Goal: Task Accomplishment & Management: Complete application form

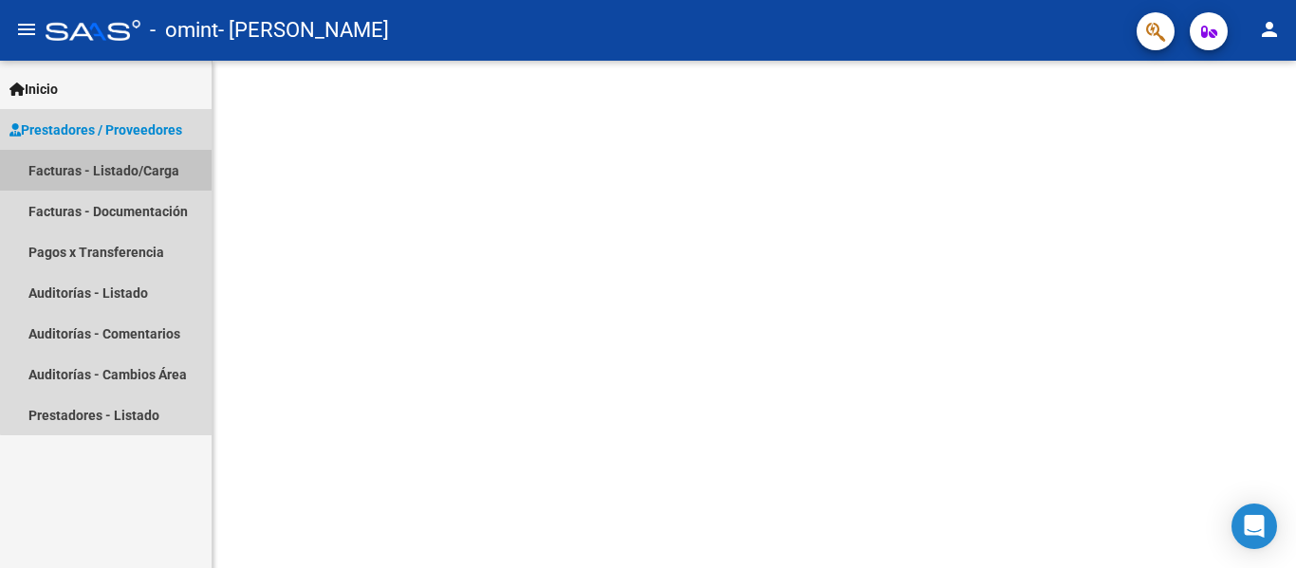
click at [146, 168] on link "Facturas - Listado/Carga" at bounding box center [106, 170] width 212 height 41
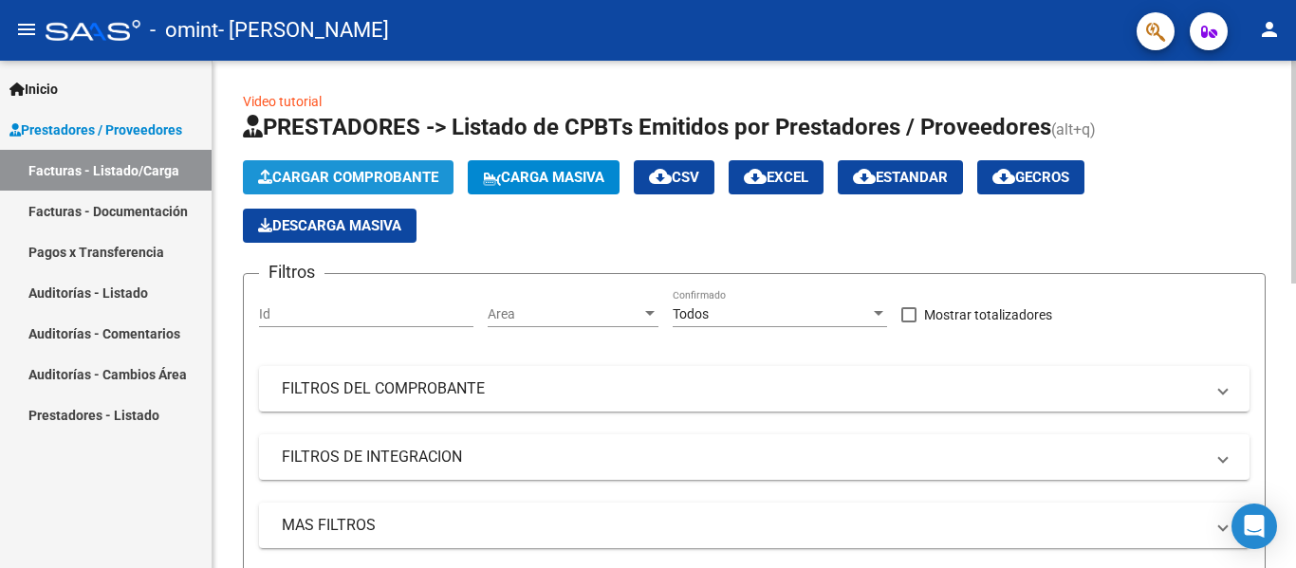
click at [368, 184] on span "Cargar Comprobante" at bounding box center [348, 177] width 180 height 17
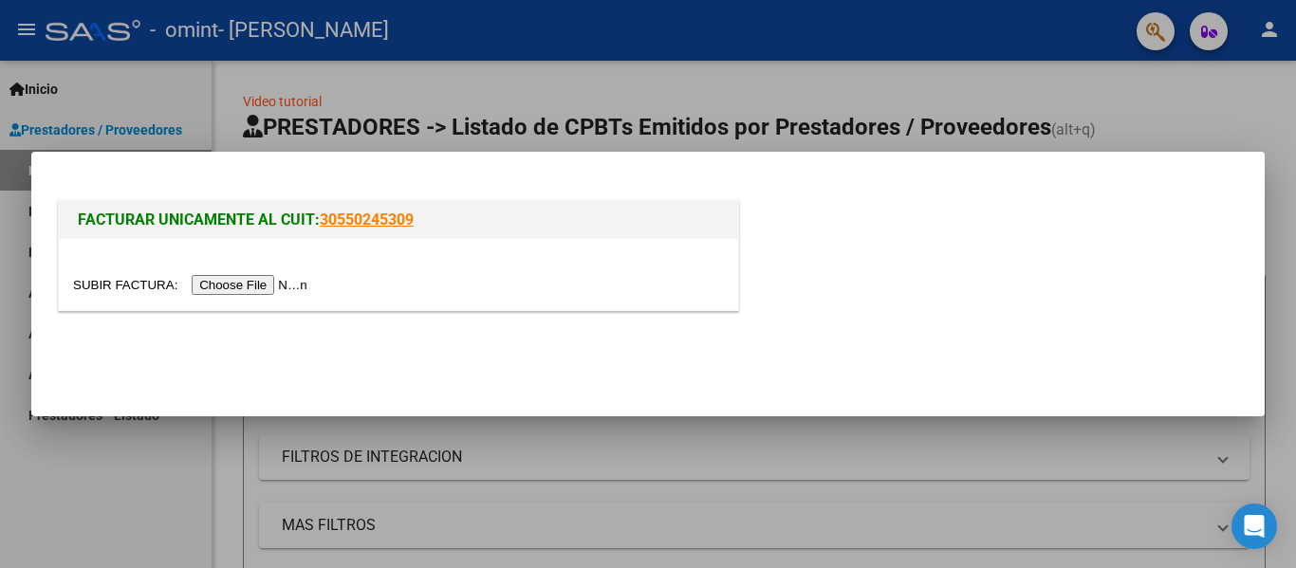
click at [283, 291] on input "file" at bounding box center [193, 285] width 240 height 20
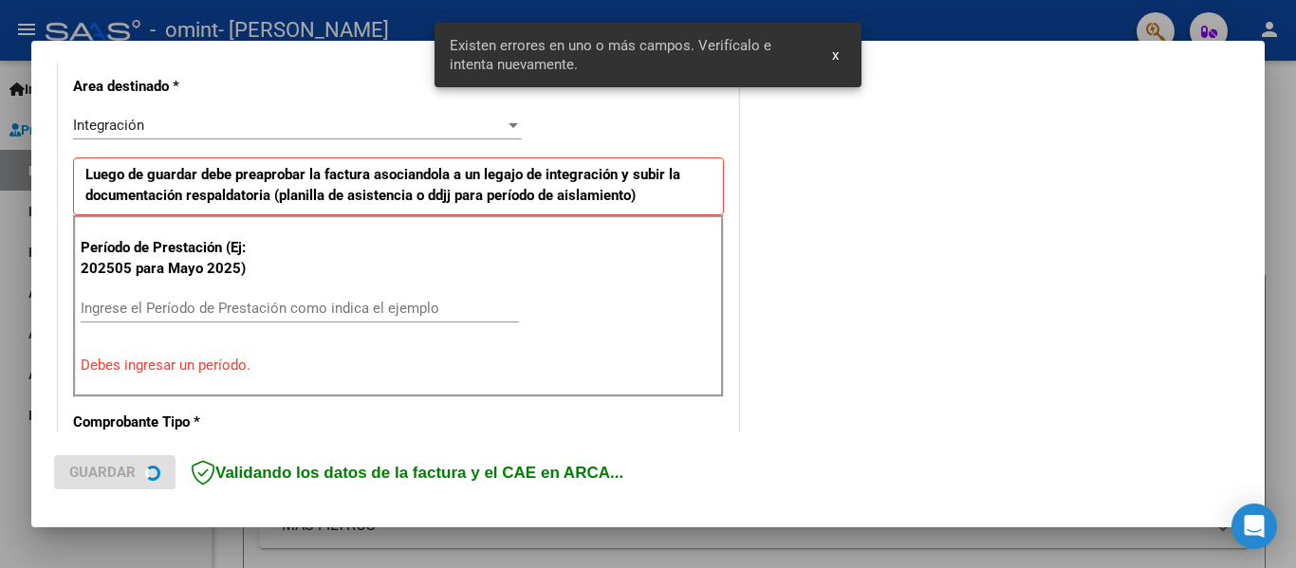
scroll to position [440, 0]
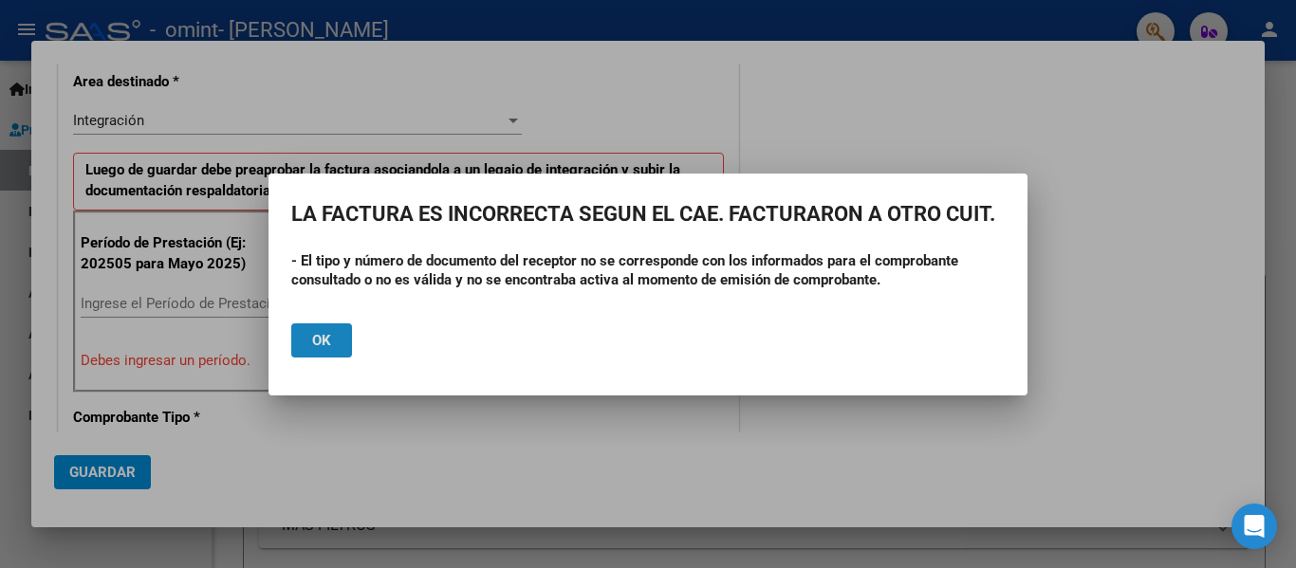
click at [318, 332] on span "Ok" at bounding box center [321, 340] width 19 height 17
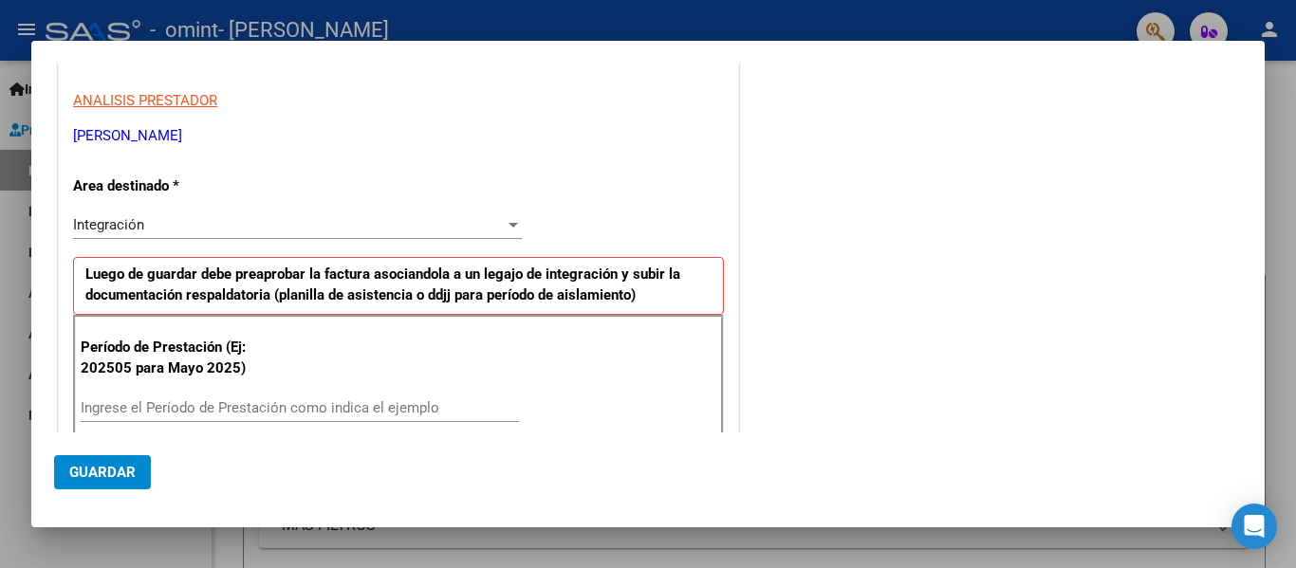
scroll to position [0, 0]
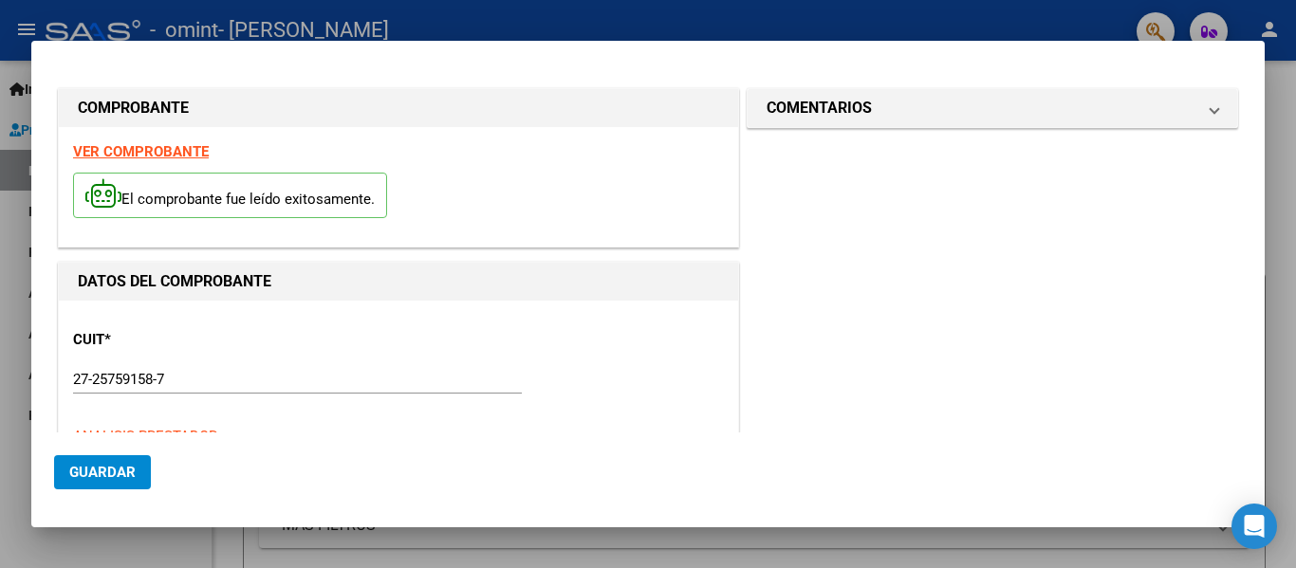
click at [768, 7] on div at bounding box center [648, 284] width 1296 height 568
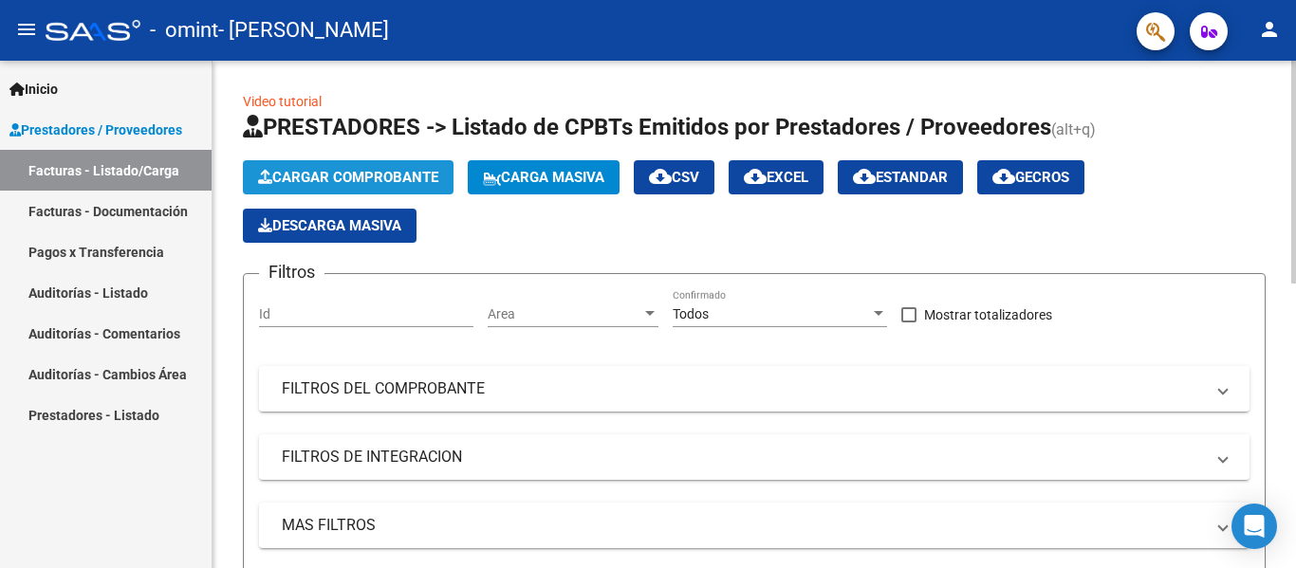
click at [338, 177] on span "Cargar Comprobante" at bounding box center [348, 177] width 180 height 17
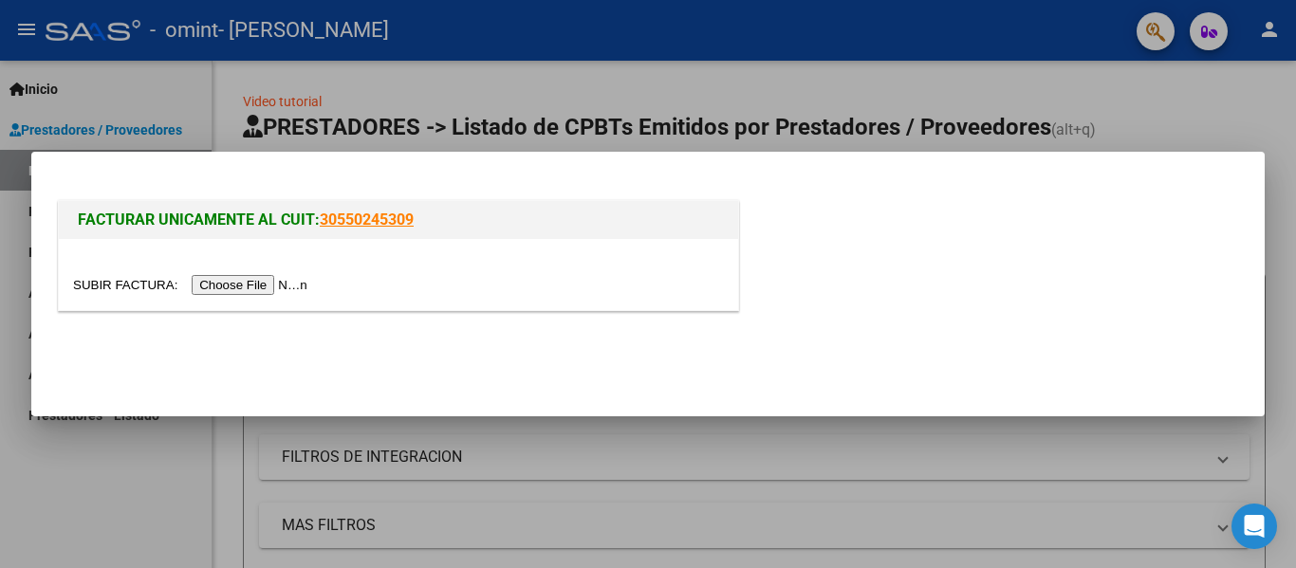
click at [240, 281] on input "file" at bounding box center [193, 285] width 240 height 20
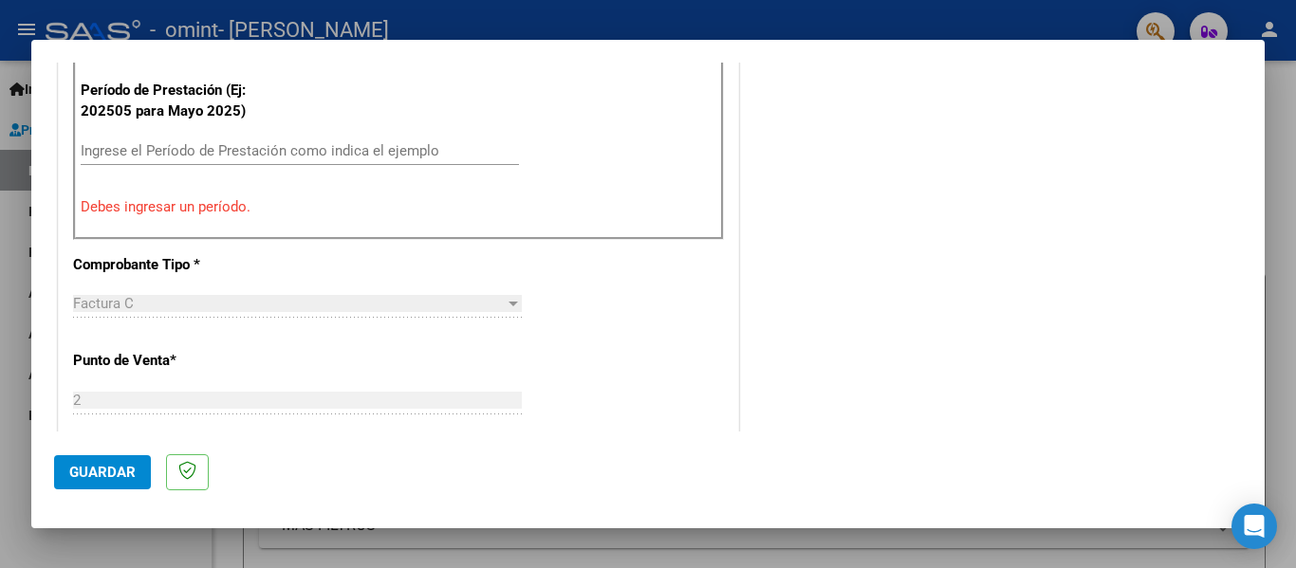
scroll to position [586, 0]
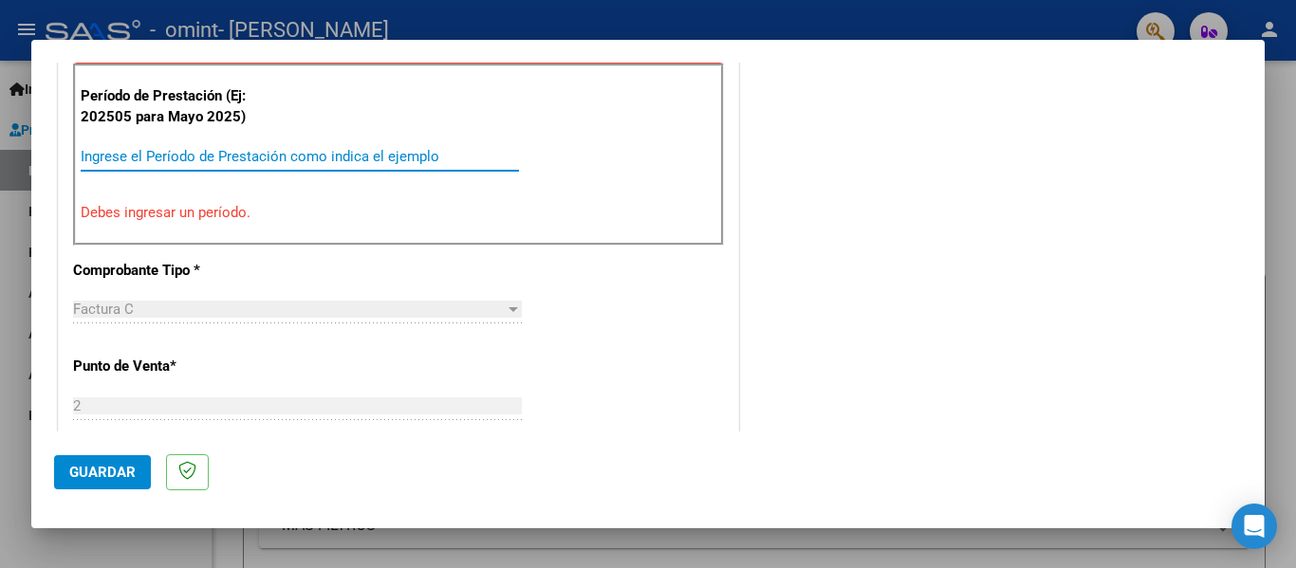
click at [400, 155] on input "Ingrese el Período de Prestación como indica el ejemplo" at bounding box center [300, 156] width 438 height 17
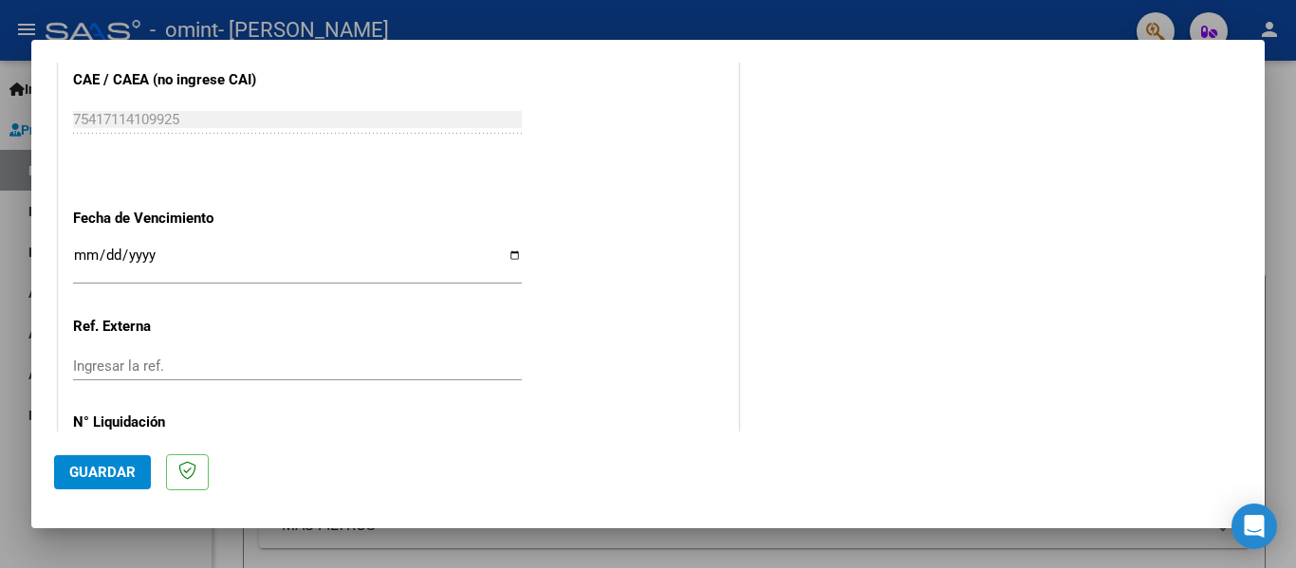
scroll to position [1221, 0]
type input "202509"
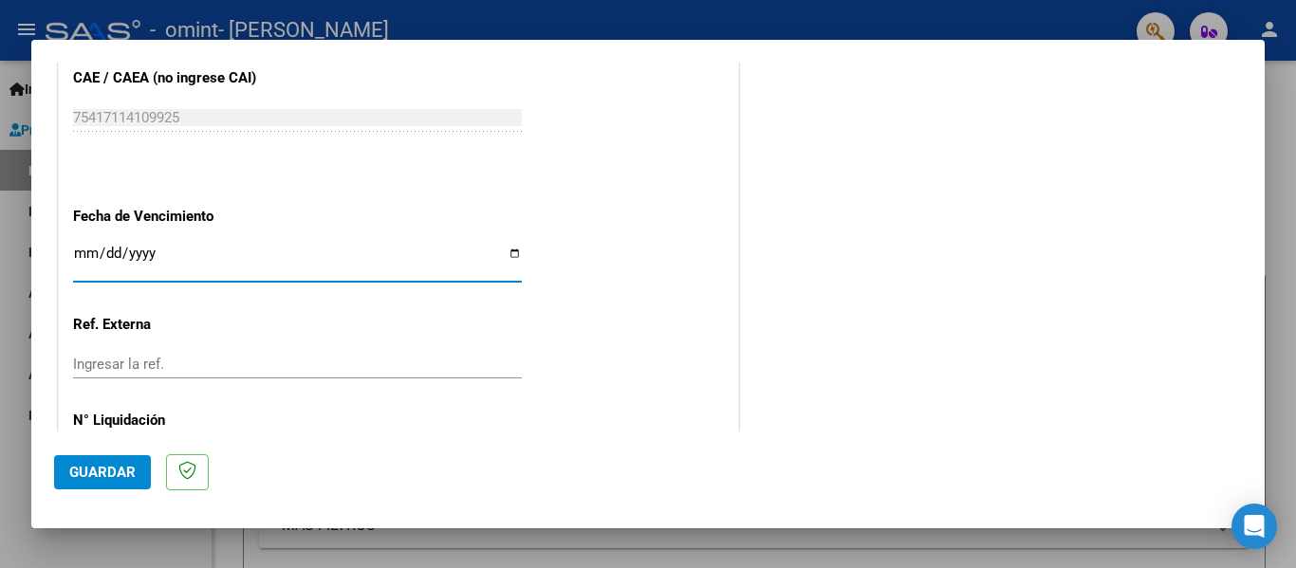
click at [345, 257] on input "Ingresar la fecha" at bounding box center [297, 261] width 449 height 30
click at [504, 251] on input "Ingresar la fecha" at bounding box center [297, 261] width 449 height 30
type input "[DATE]"
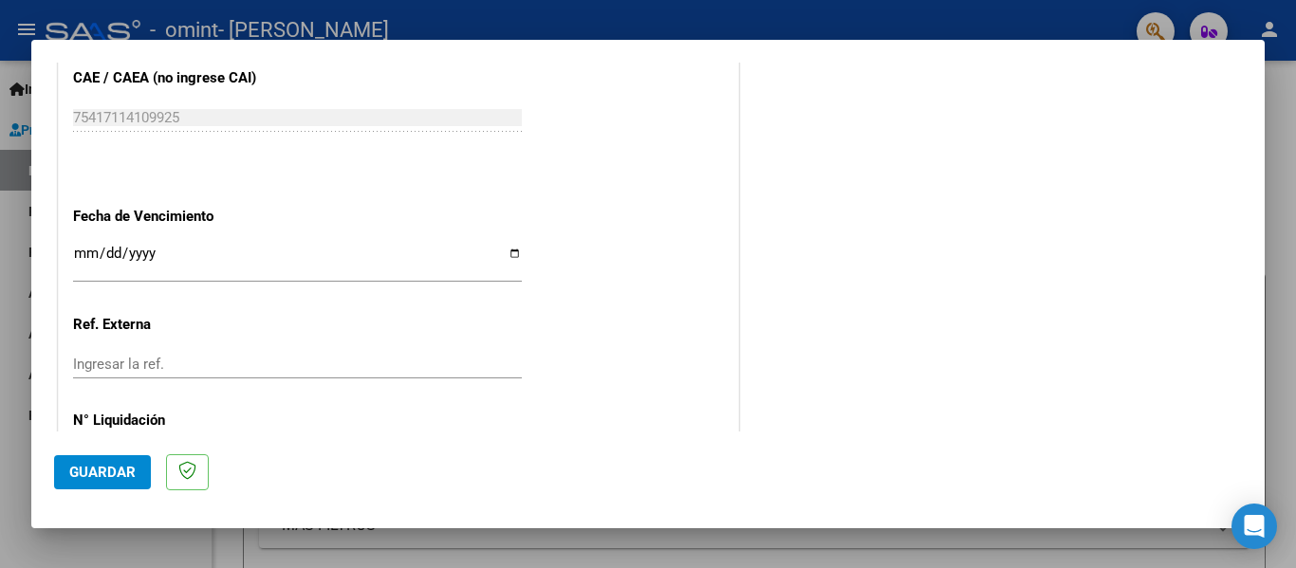
drag, startPoint x: 255, startPoint y: 415, endPoint x: 229, endPoint y: 390, distance: 36.3
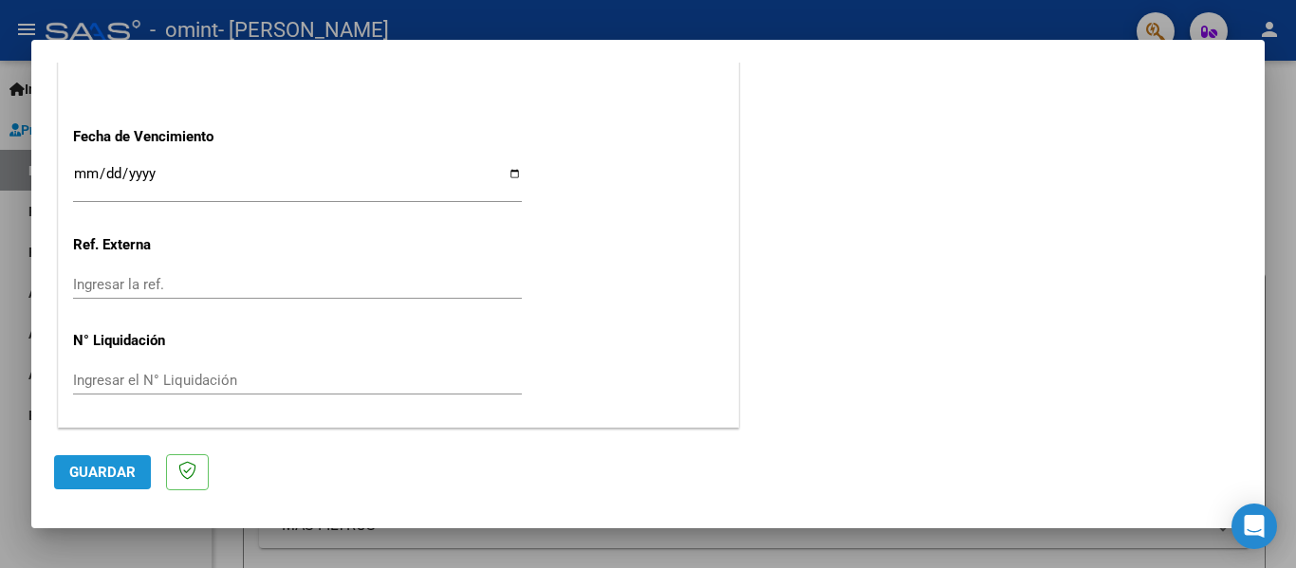
click at [90, 471] on span "Guardar" at bounding box center [102, 472] width 66 height 17
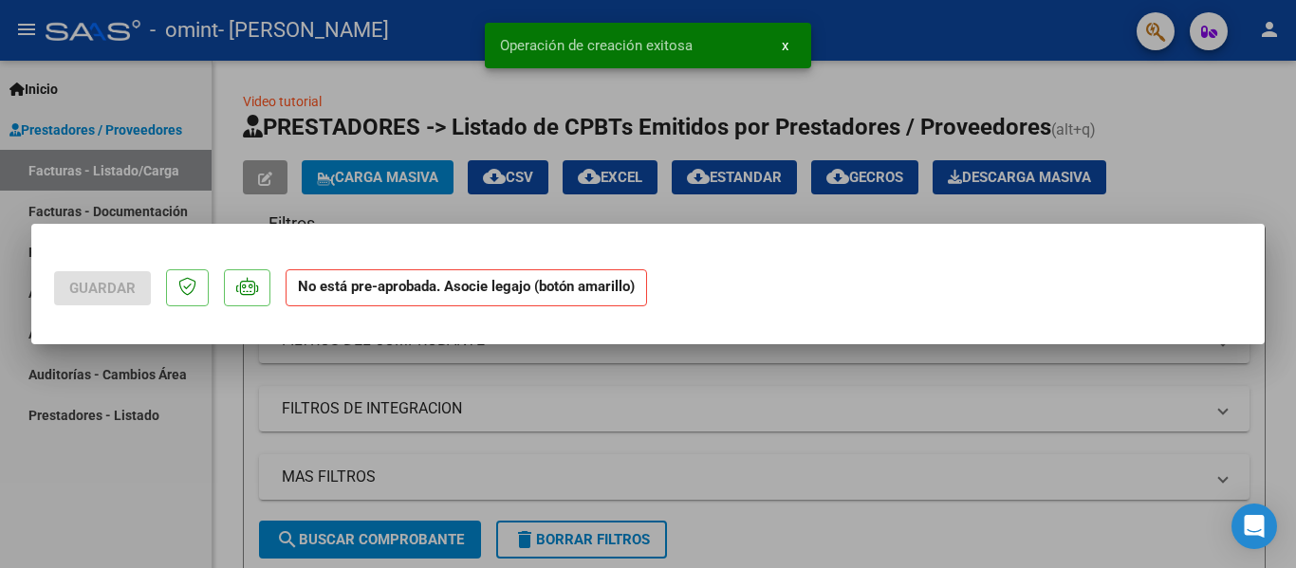
scroll to position [0, 0]
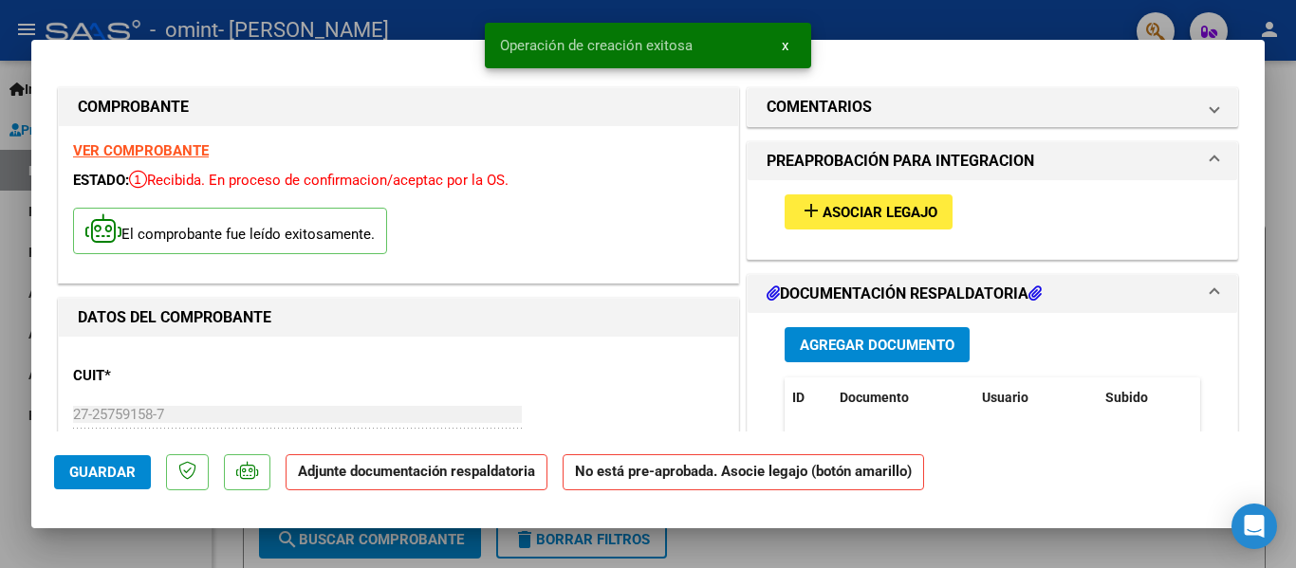
drag, startPoint x: 90, startPoint y: 471, endPoint x: 566, endPoint y: 235, distance: 531.3
click at [566, 235] on mat-dialog-container "COMPROBANTE VER COMPROBANTE ESTADO: Recibida. En proceso de confirmacion/acepta…" at bounding box center [647, 285] width 1233 height 490
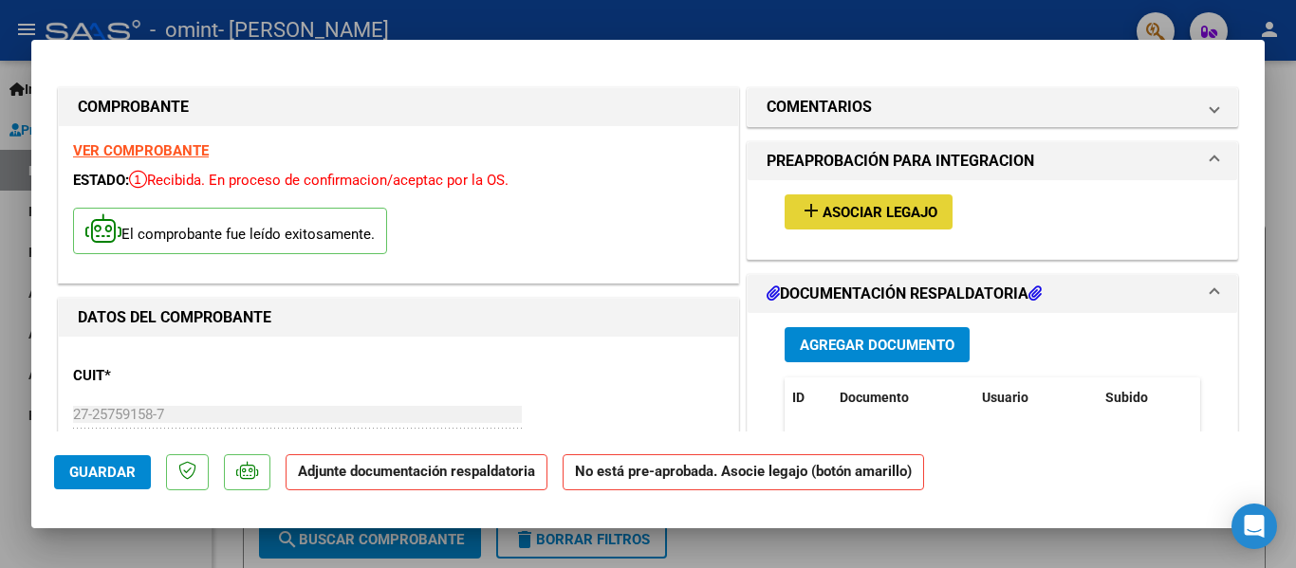
click at [824, 211] on span "Asociar Legajo" at bounding box center [880, 212] width 115 height 17
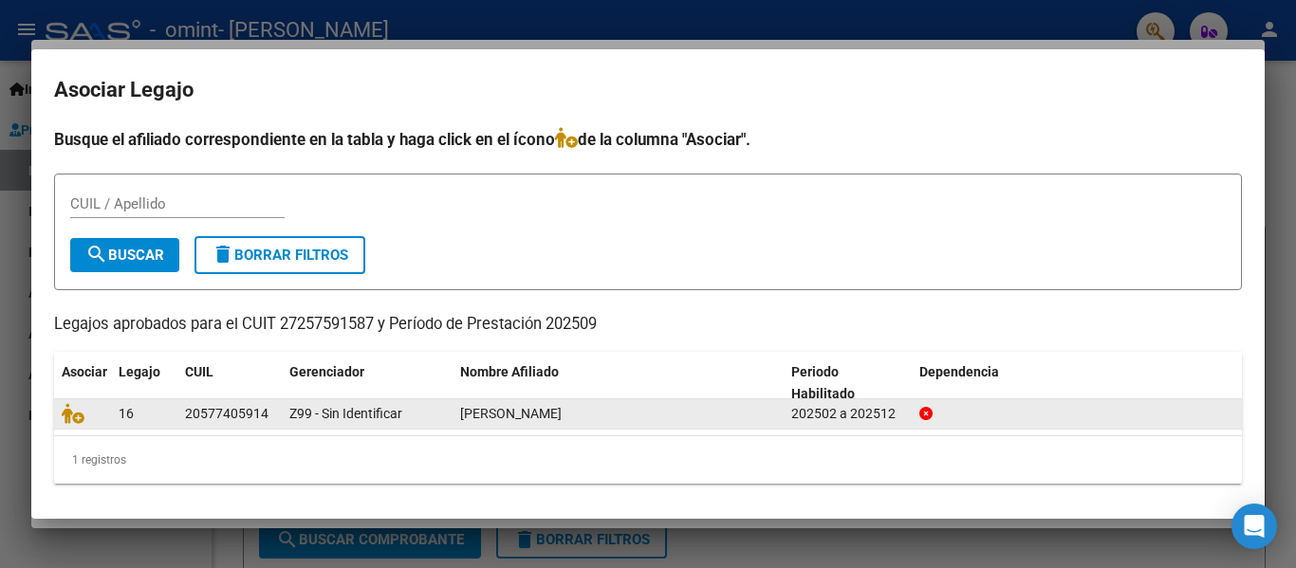
click at [440, 415] on div "Z99 - Sin Identificar" at bounding box center [367, 414] width 156 height 22
click at [68, 414] on icon at bounding box center [73, 413] width 23 height 21
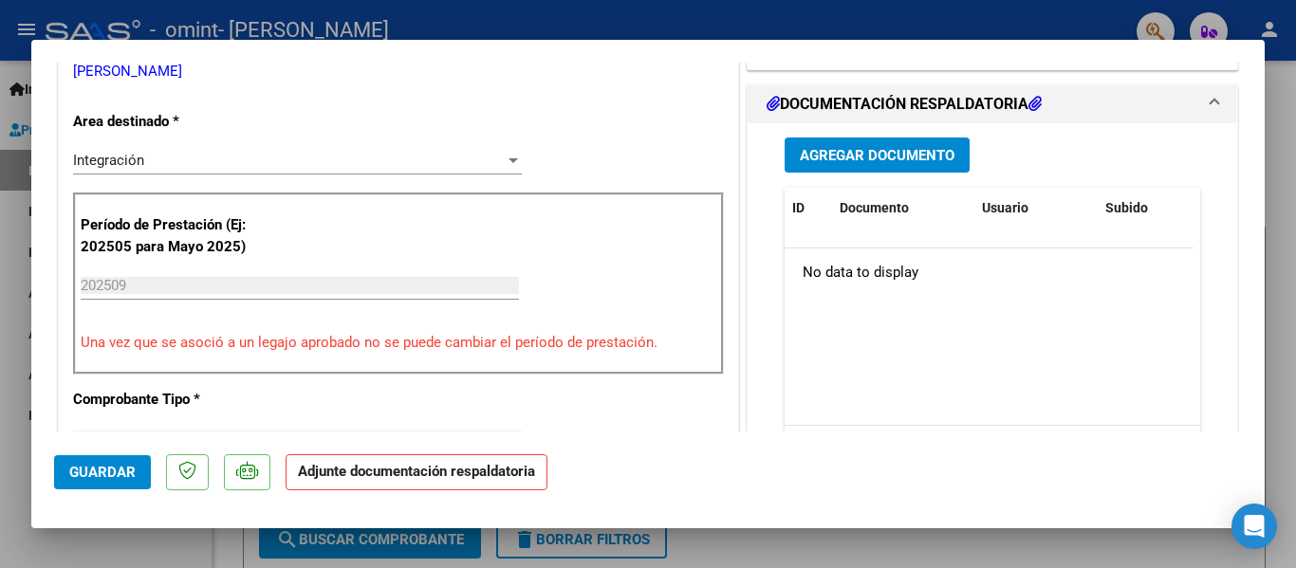
scroll to position [436, 0]
click at [887, 152] on span "Agregar Documento" at bounding box center [877, 154] width 155 height 17
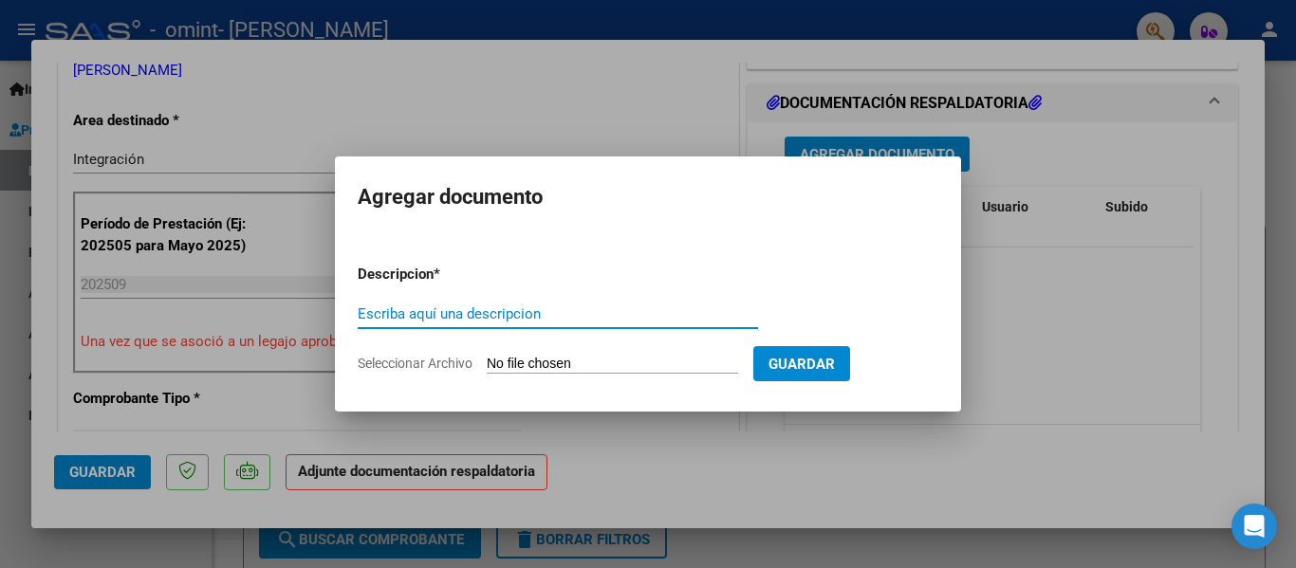
click at [543, 314] on input "Escriba aquí una descripcion" at bounding box center [558, 314] width 400 height 17
click at [544, 360] on input "Seleccionar Archivo" at bounding box center [612, 365] width 251 height 18
type input "C:\fakepath\[PERSON_NAME] [DATE].pdf"
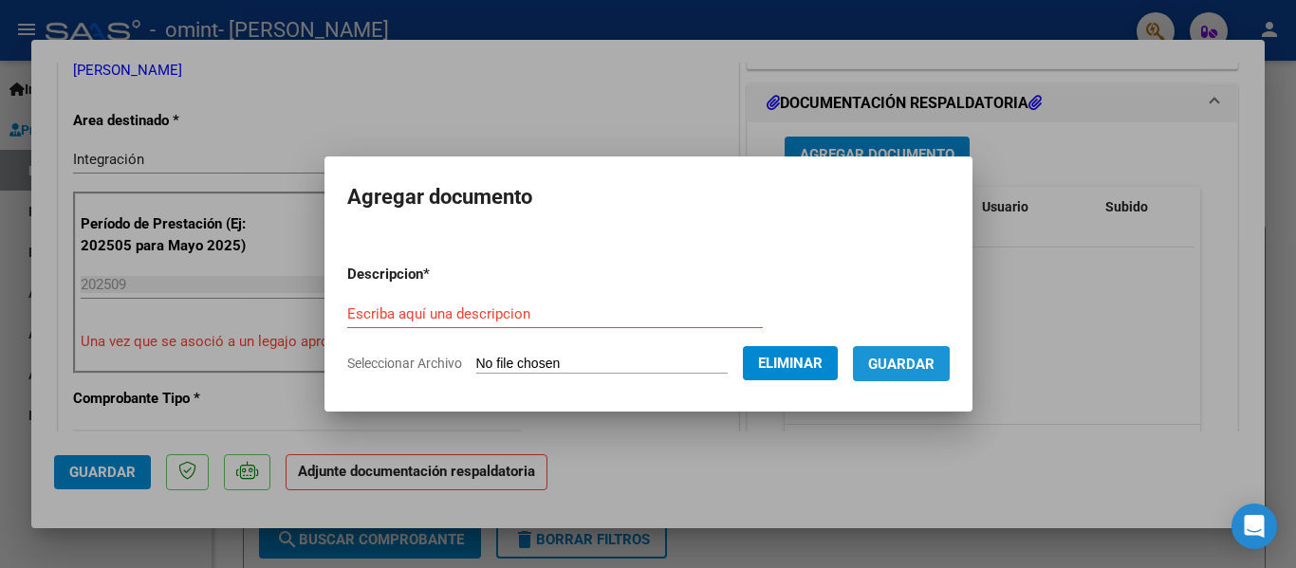
click at [906, 366] on span "Guardar" at bounding box center [901, 364] width 66 height 17
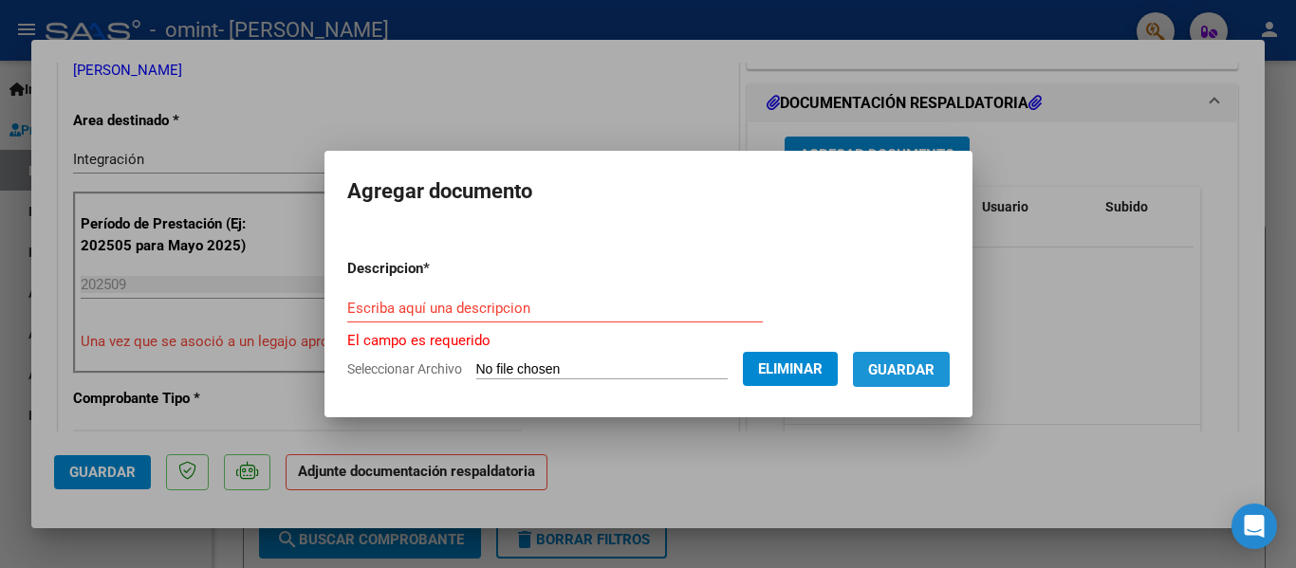
click at [906, 366] on span "Guardar" at bounding box center [901, 370] width 66 height 17
click at [490, 290] on form "Descripcion * Escriba aquí una descripcion El campo es requerido Seleccionar Ar…" at bounding box center [648, 319] width 603 height 151
click at [433, 301] on input "Escriba aquí una descripcion" at bounding box center [555, 308] width 416 height 17
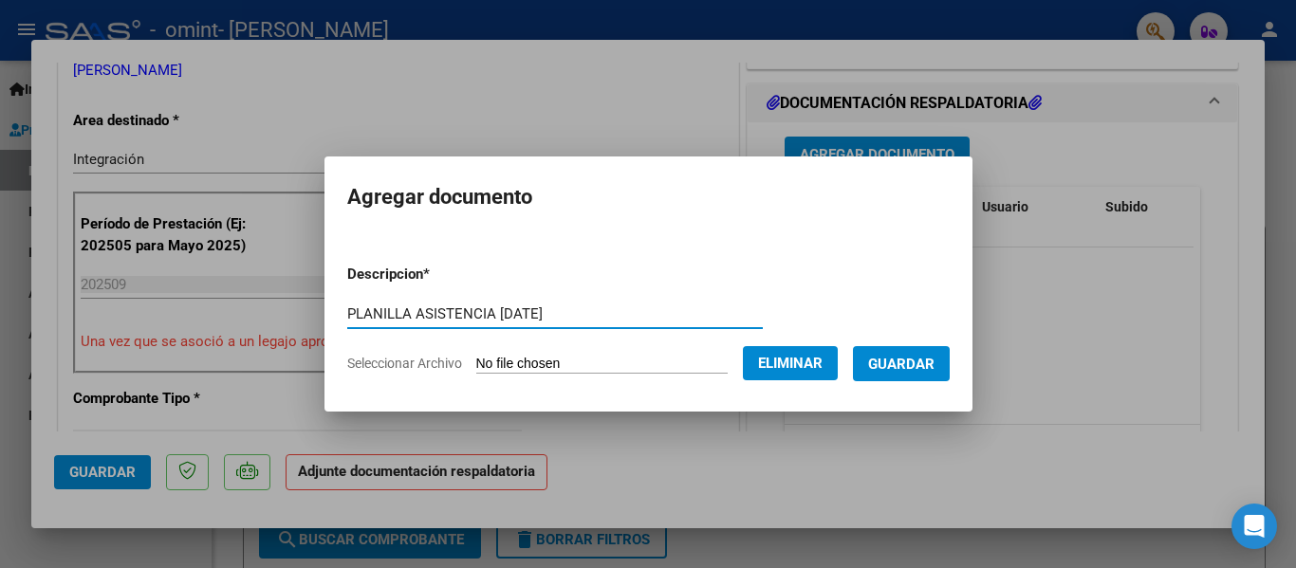
type input "PLANILLA ASISTENCIA [DATE]"
click at [885, 364] on span "Guardar" at bounding box center [901, 364] width 66 height 17
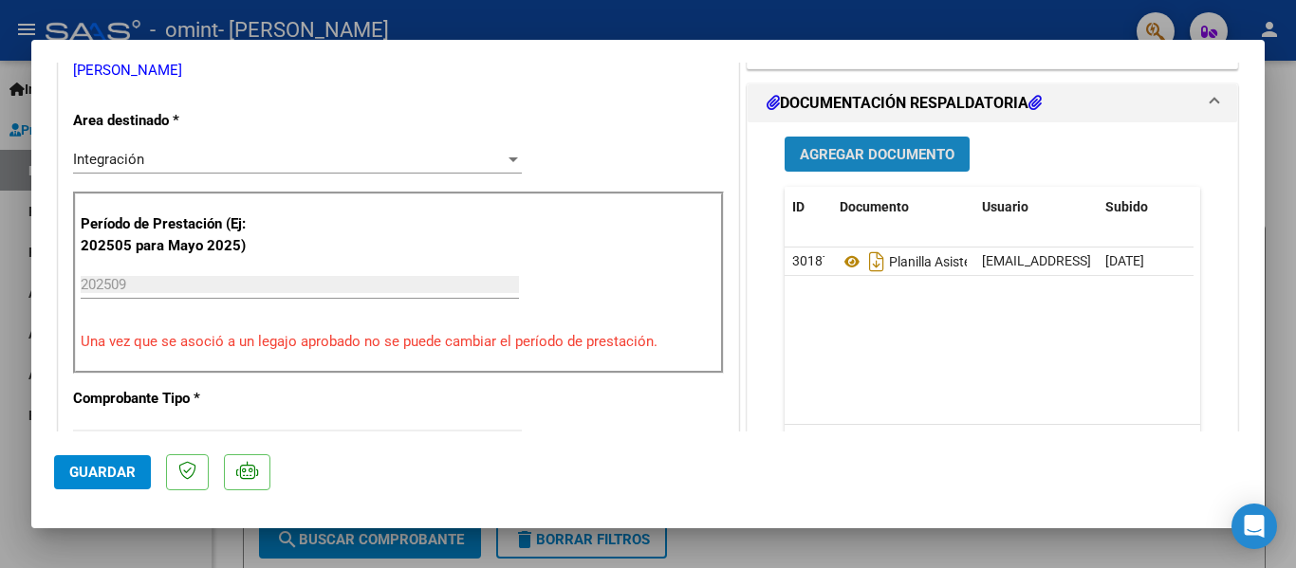
click at [908, 151] on span "Agregar Documento" at bounding box center [877, 154] width 155 height 17
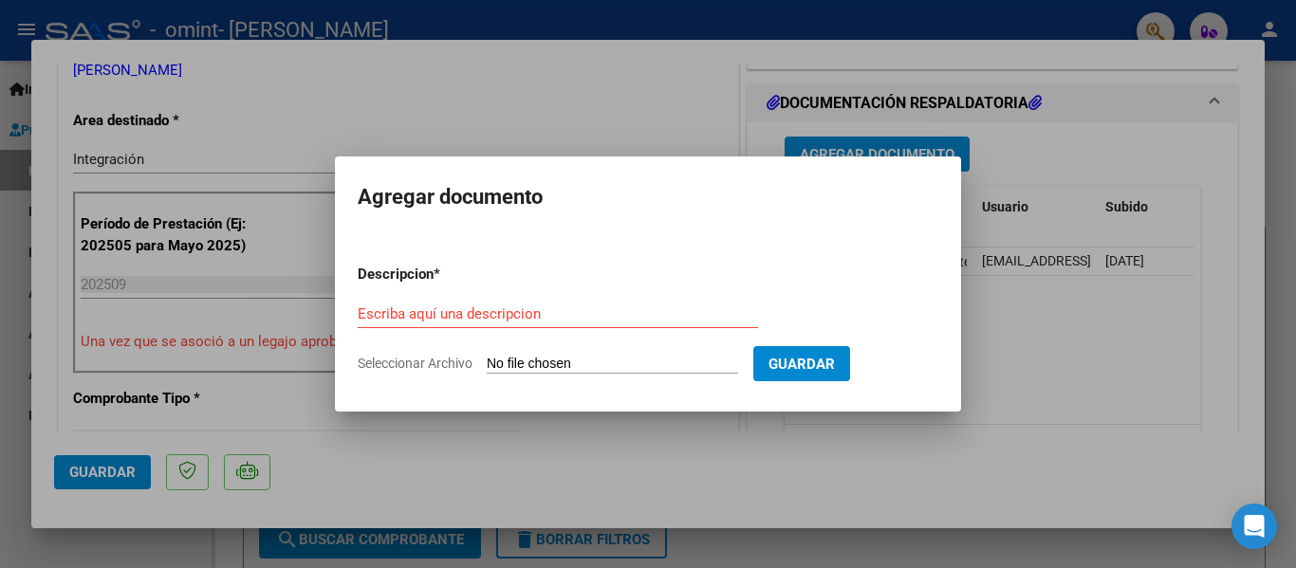
click at [628, 325] on div "Escriba aquí una descripcion" at bounding box center [558, 314] width 400 height 28
click at [609, 367] on input "Seleccionar Archivo" at bounding box center [612, 365] width 251 height 18
type input "C:\fakepath\27257591587_011_00002_00000135.pdf"
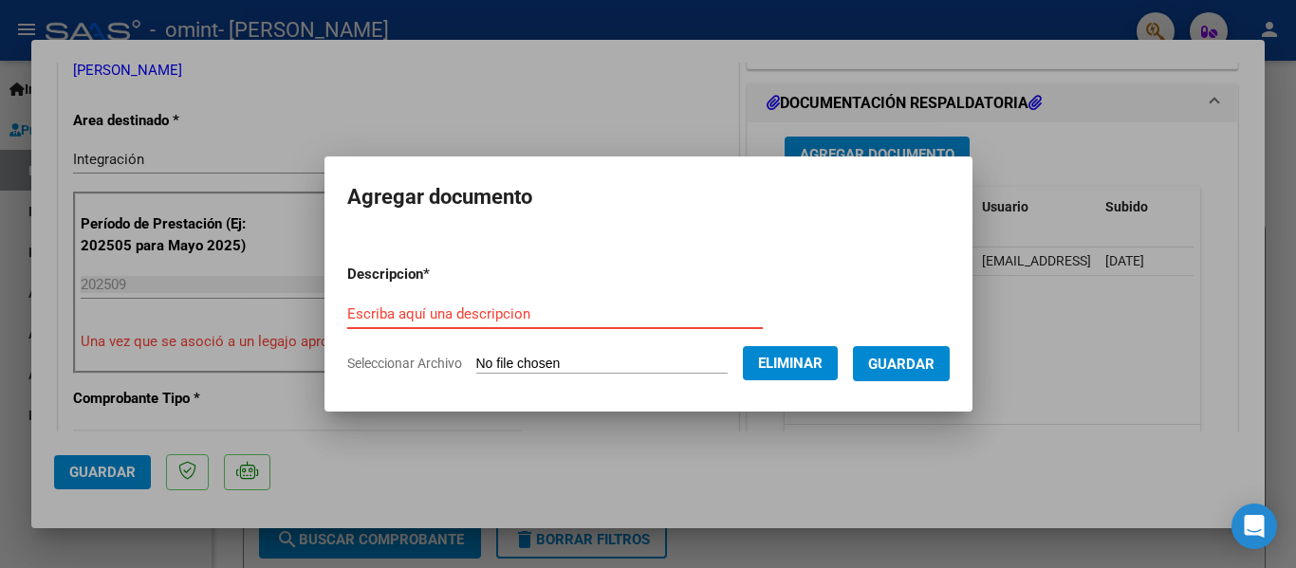
click at [564, 320] on input "Escriba aquí una descripcion" at bounding box center [555, 314] width 416 height 17
type input "FACTURA C"
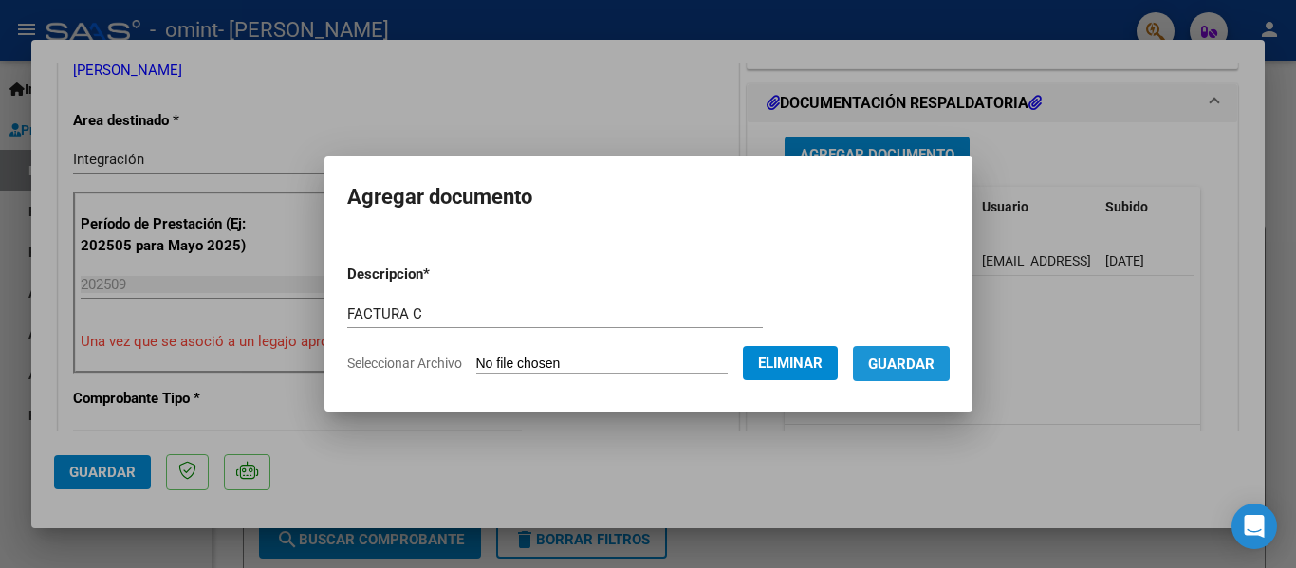
click at [924, 375] on button "Guardar" at bounding box center [901, 363] width 97 height 35
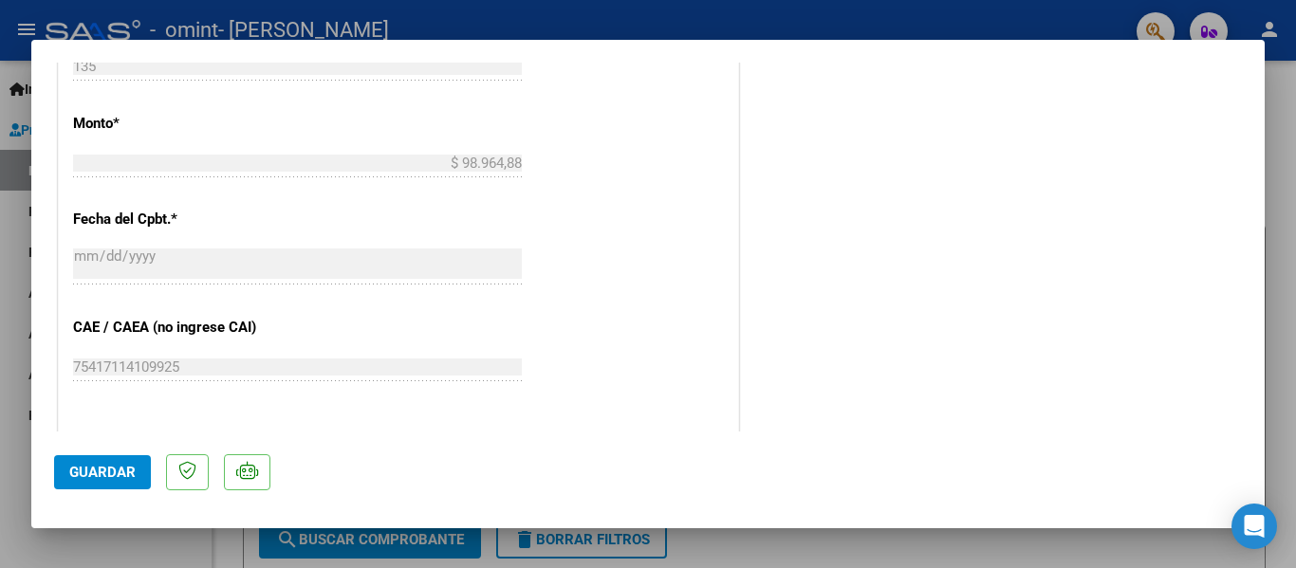
scroll to position [1002, 0]
click at [85, 465] on span "Guardar" at bounding box center [102, 472] width 66 height 17
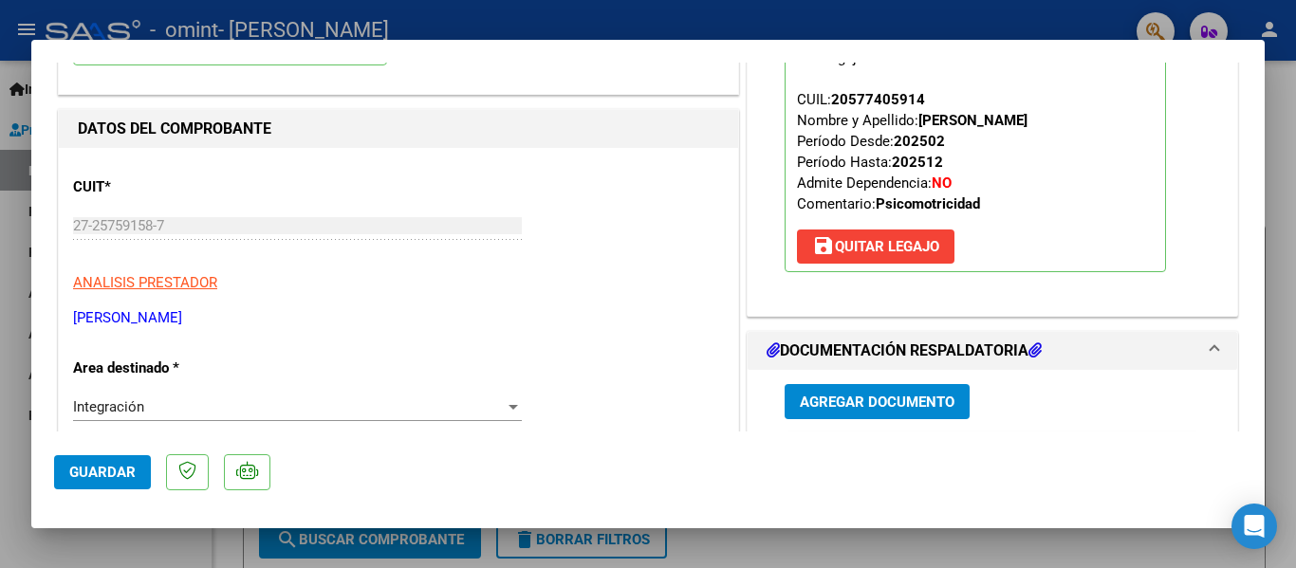
scroll to position [0, 0]
